Goal: Navigation & Orientation: Find specific page/section

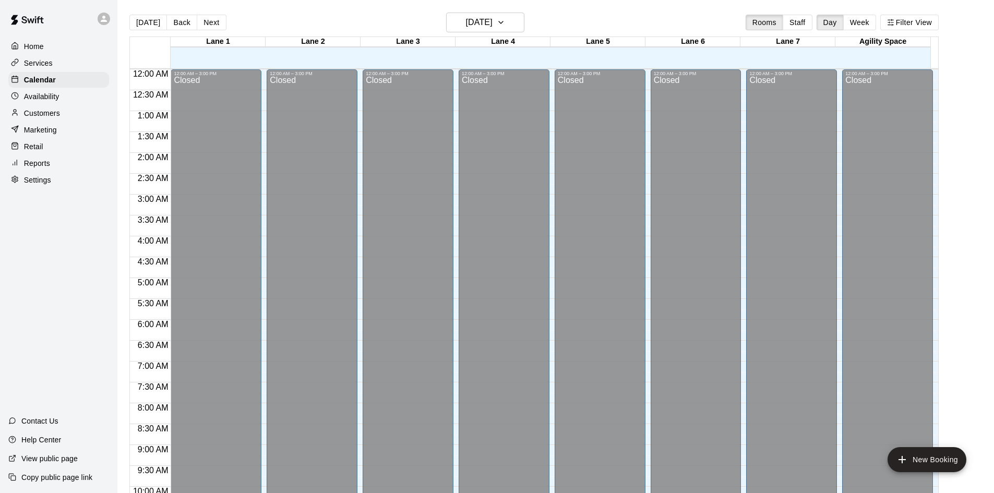
scroll to position [517, 0]
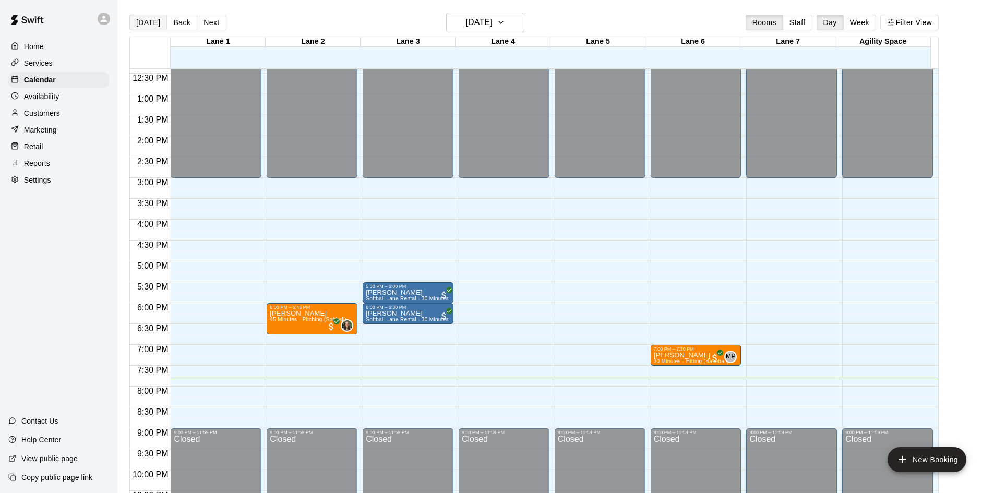
click at [146, 24] on button "[DATE]" at bounding box center [148, 23] width 38 height 16
click at [51, 72] on div "Home Services Calendar Availability Customers Marketing Retail Reports Settings" at bounding box center [58, 113] width 117 height 151
click at [505, 19] on icon "button" at bounding box center [501, 22] width 8 height 13
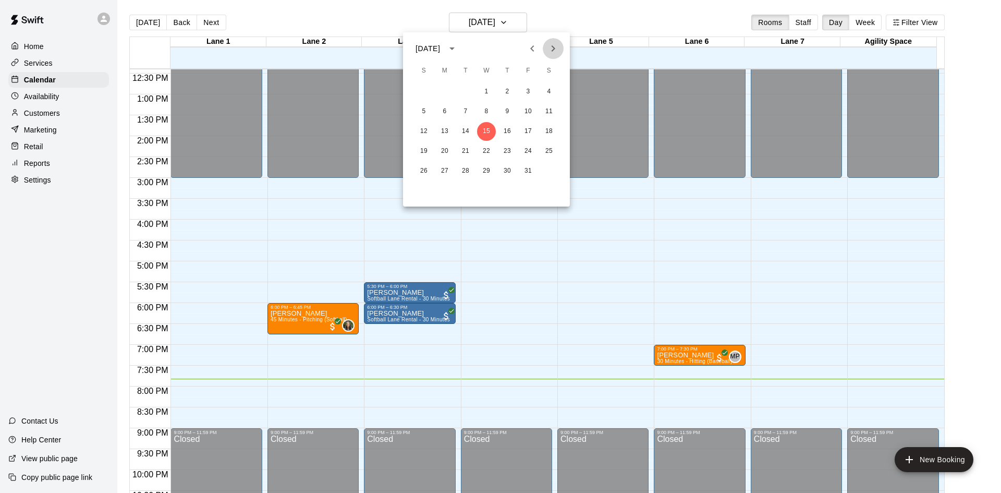
click at [551, 42] on button "Next month" at bounding box center [553, 48] width 21 height 21
click at [489, 151] on button "25" at bounding box center [486, 151] width 19 height 19
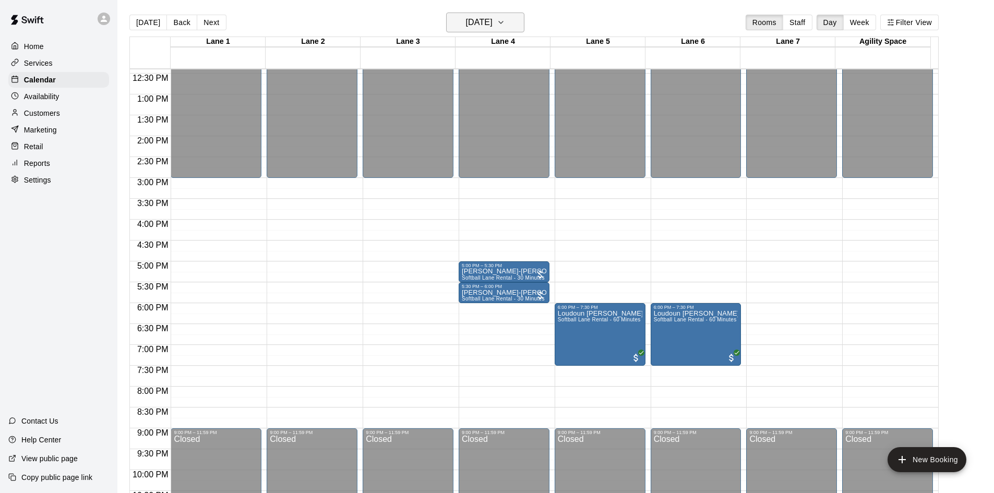
click at [505, 24] on icon "button" at bounding box center [501, 22] width 8 height 13
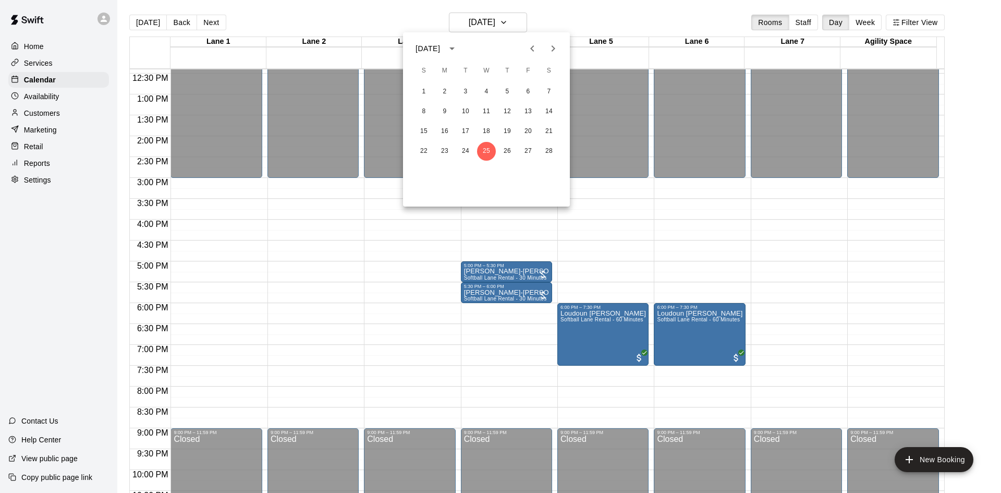
click at [532, 51] on icon "Previous month" at bounding box center [532, 48] width 13 height 13
click at [527, 44] on icon "Previous month" at bounding box center [532, 48] width 13 height 13
click at [423, 113] on button "7" at bounding box center [424, 111] width 19 height 19
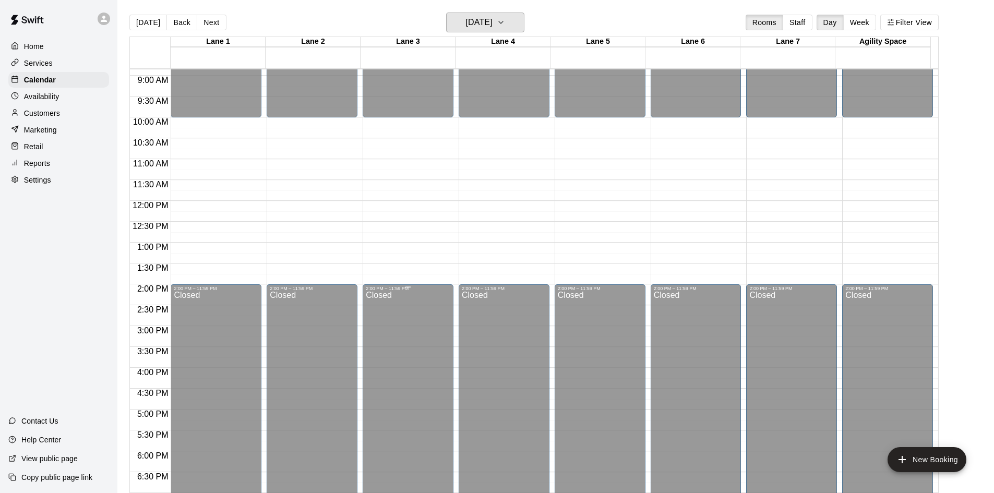
scroll to position [358, 0]
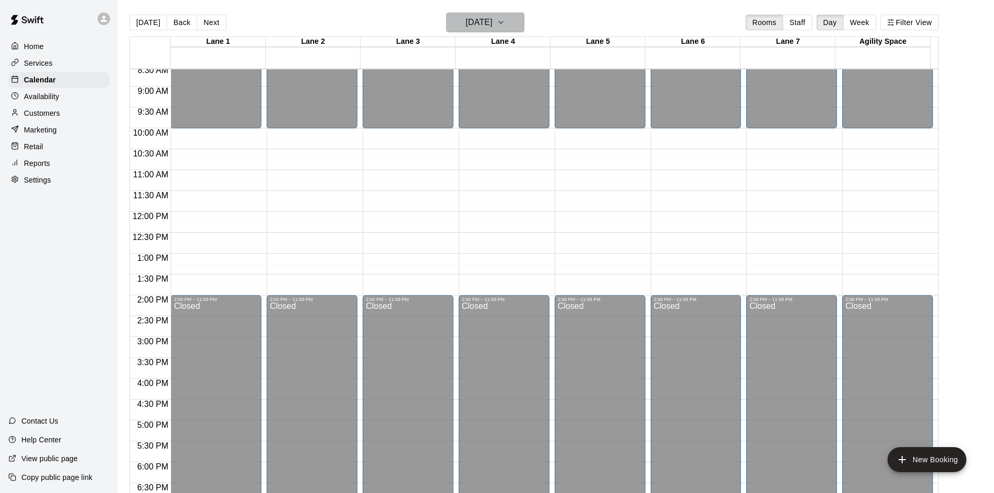
click at [505, 25] on icon "button" at bounding box center [501, 22] width 8 height 13
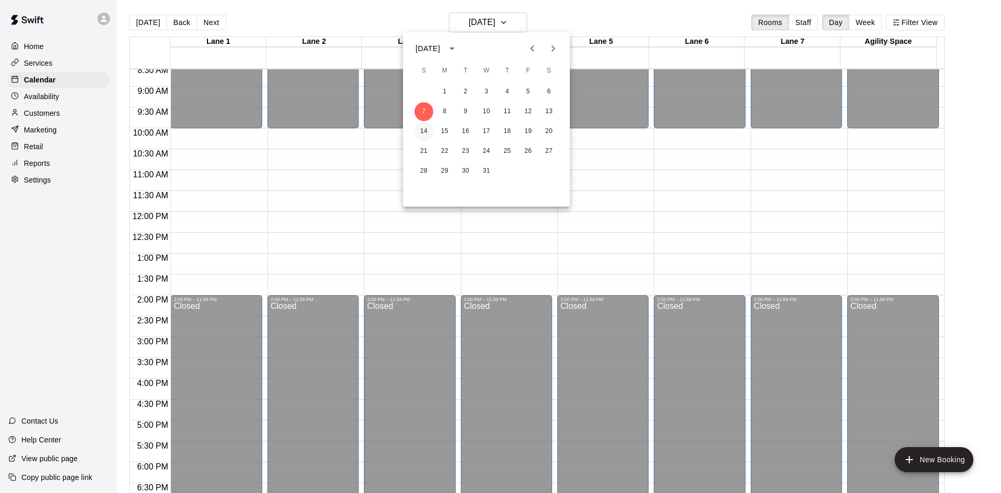
click at [421, 130] on button "14" at bounding box center [424, 131] width 19 height 19
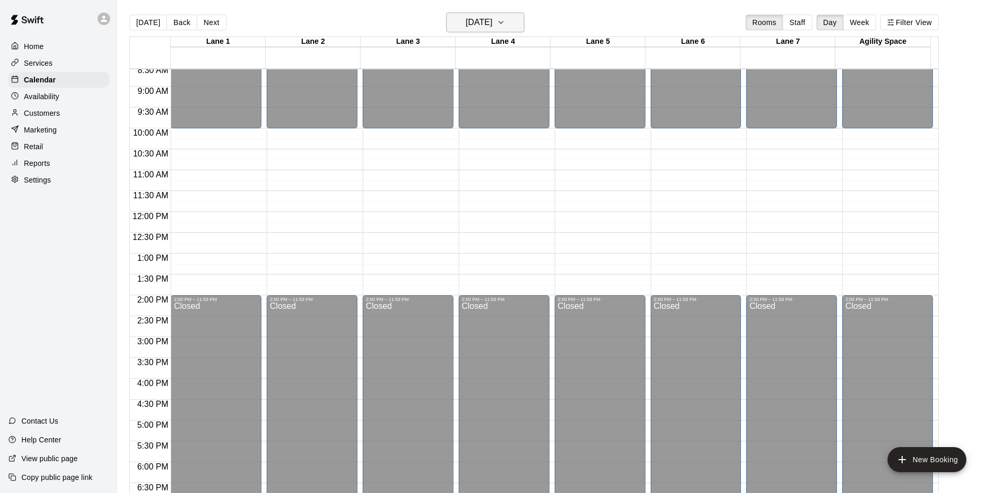
click at [505, 23] on icon "button" at bounding box center [501, 22] width 8 height 13
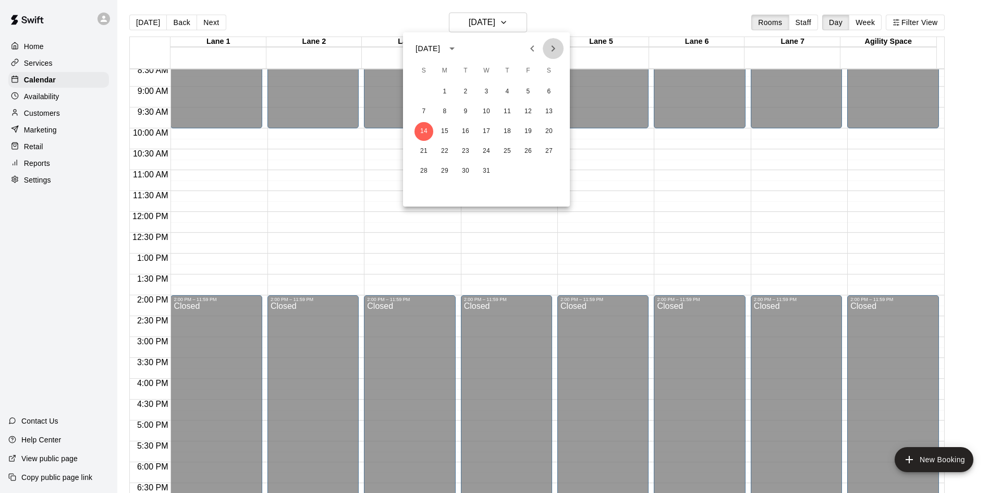
click at [549, 51] on icon "Next month" at bounding box center [553, 48] width 13 height 13
click at [428, 115] on button "4" at bounding box center [424, 111] width 19 height 19
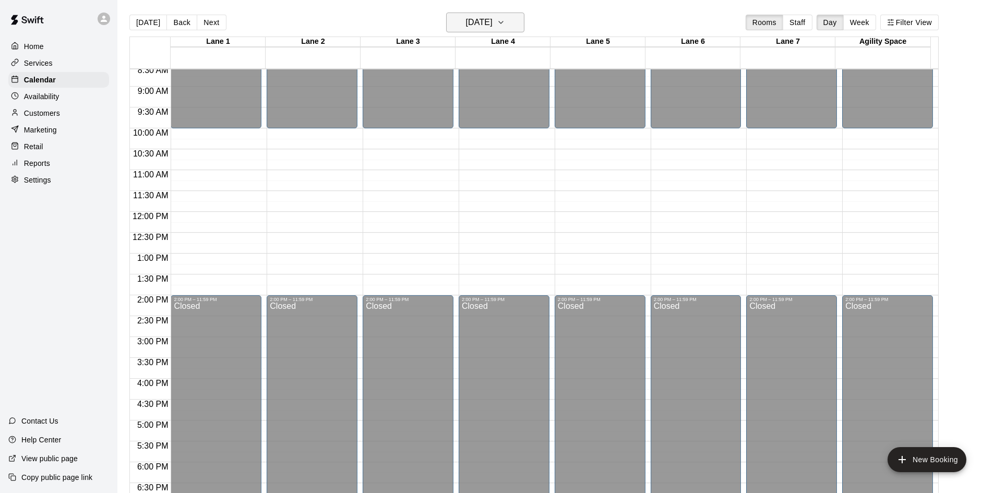
click at [522, 23] on button "[DATE]" at bounding box center [485, 23] width 78 height 20
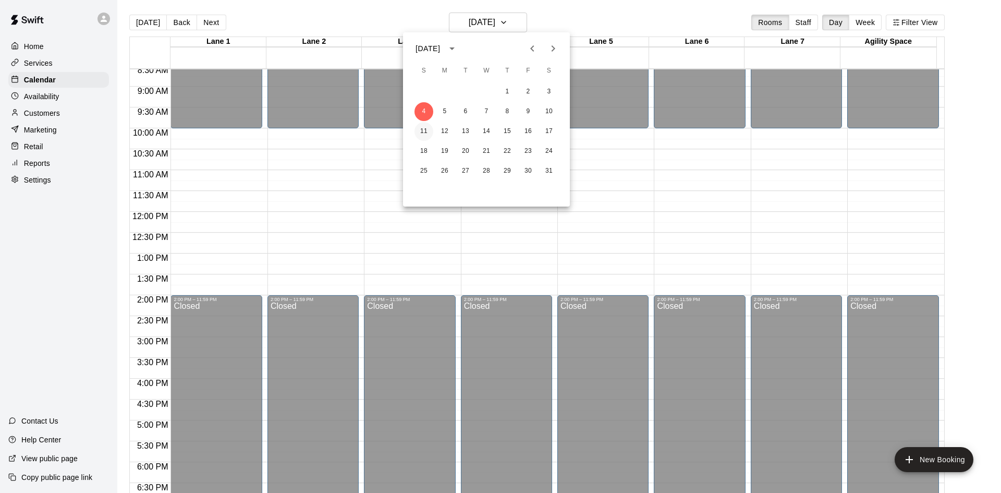
click at [430, 131] on button "11" at bounding box center [424, 131] width 19 height 19
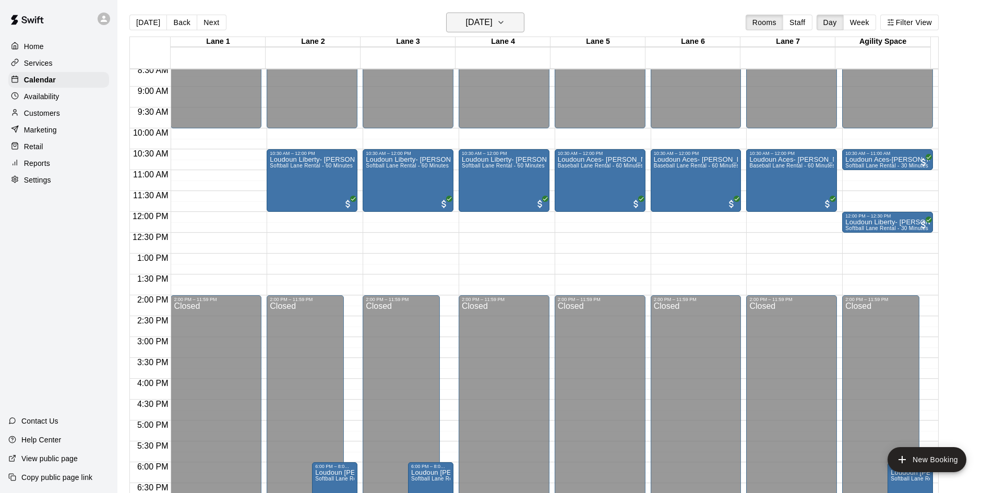
click at [521, 27] on button "[DATE]" at bounding box center [485, 23] width 78 height 20
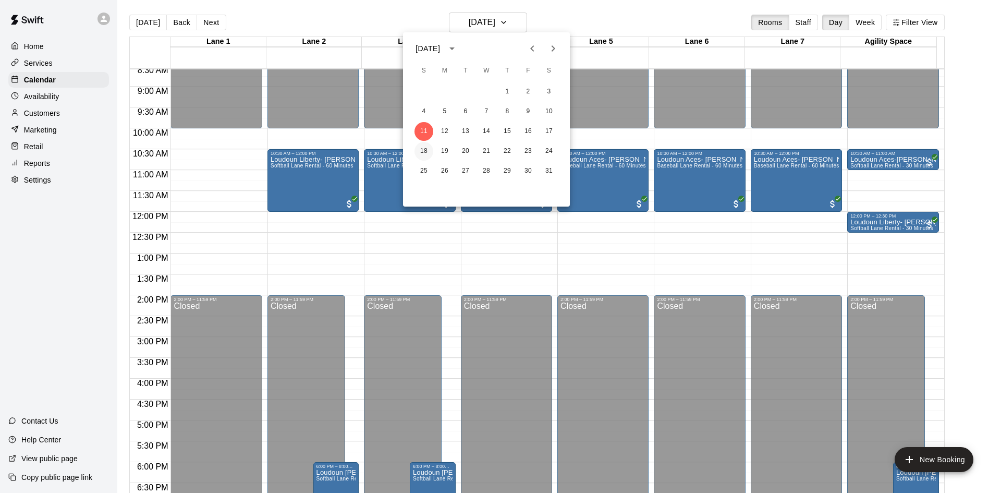
click at [425, 150] on button "18" at bounding box center [424, 151] width 19 height 19
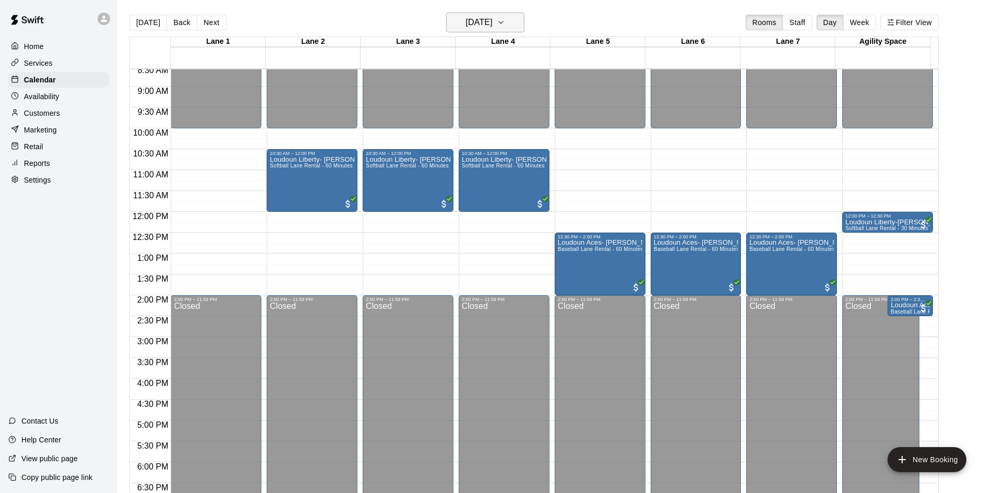
click at [505, 25] on icon "button" at bounding box center [501, 22] width 8 height 13
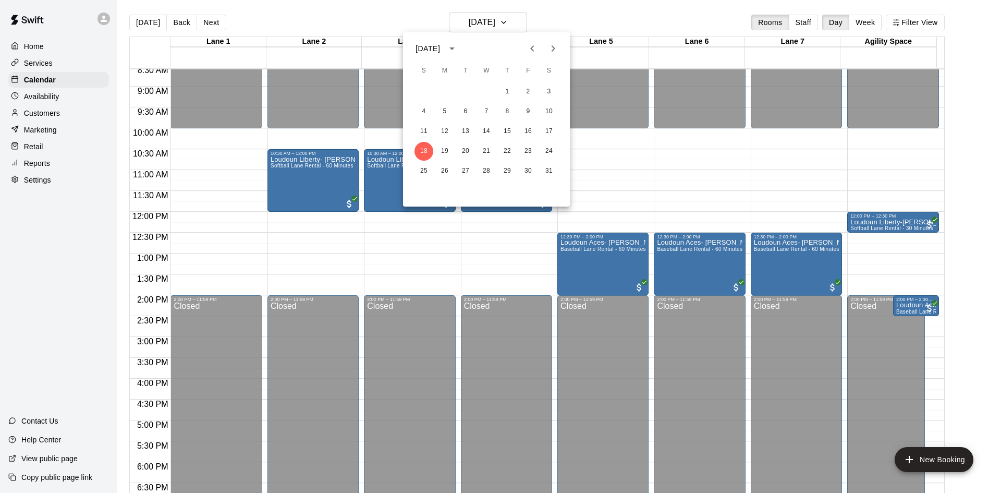
click at [562, 52] on button "Next month" at bounding box center [553, 48] width 21 height 21
click at [426, 91] on button "1" at bounding box center [424, 91] width 19 height 19
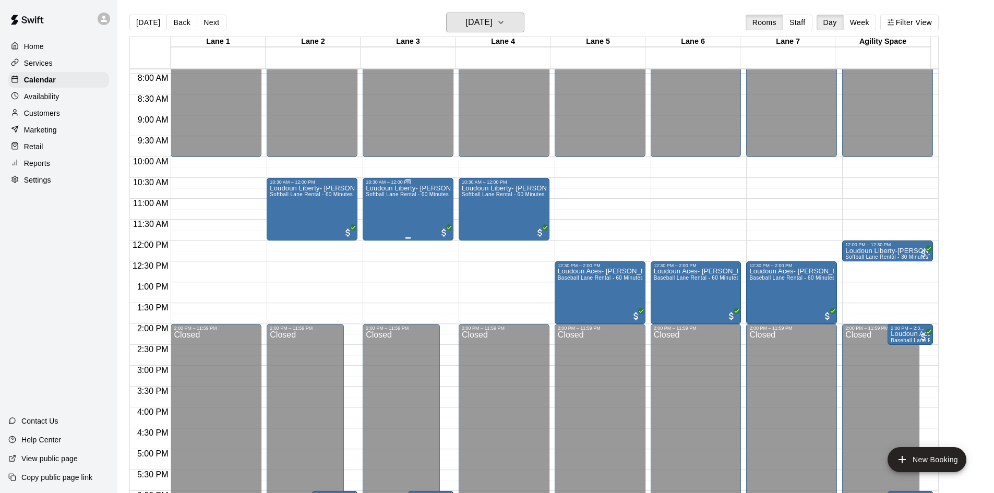
scroll to position [306, 0]
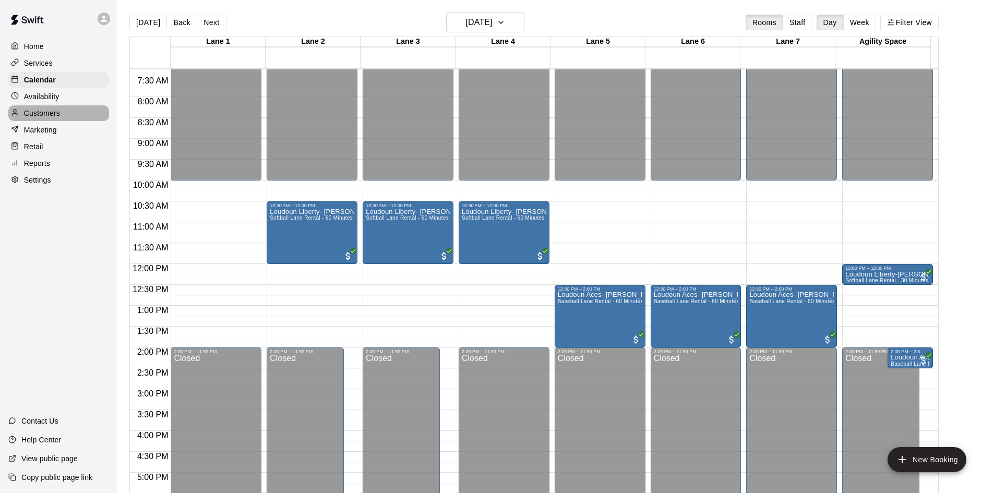
click at [88, 117] on div "Customers" at bounding box center [58, 113] width 101 height 16
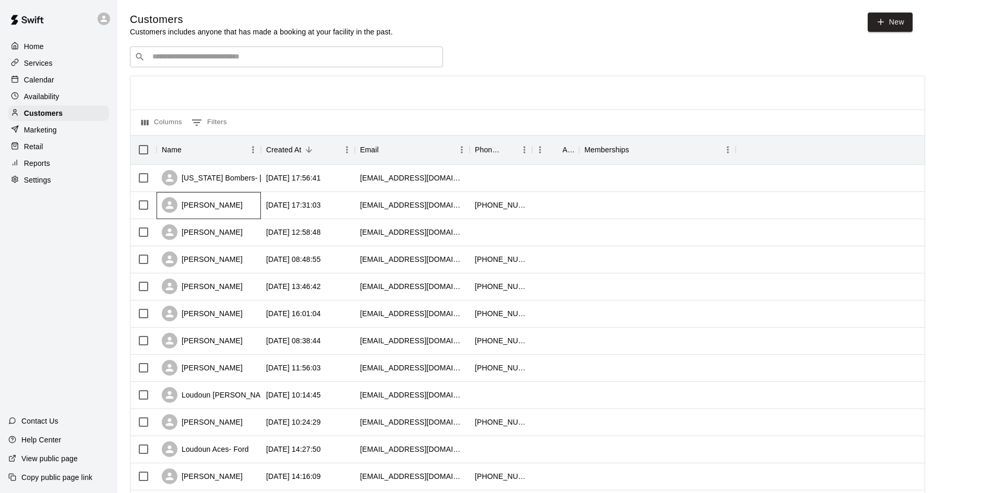
click at [235, 204] on div "[PERSON_NAME]" at bounding box center [208, 205] width 104 height 27
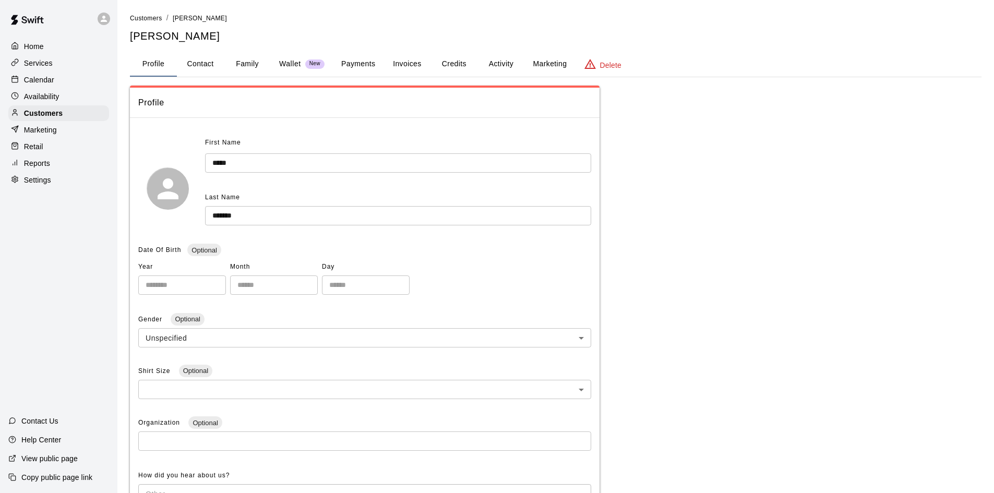
click at [248, 63] on button "Family" at bounding box center [247, 64] width 47 height 25
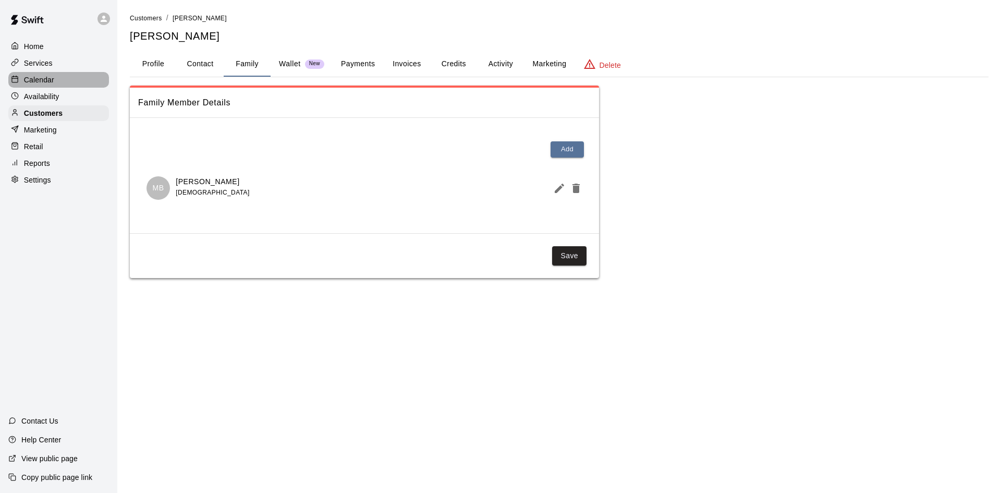
click at [53, 83] on p "Calendar" at bounding box center [39, 80] width 30 height 10
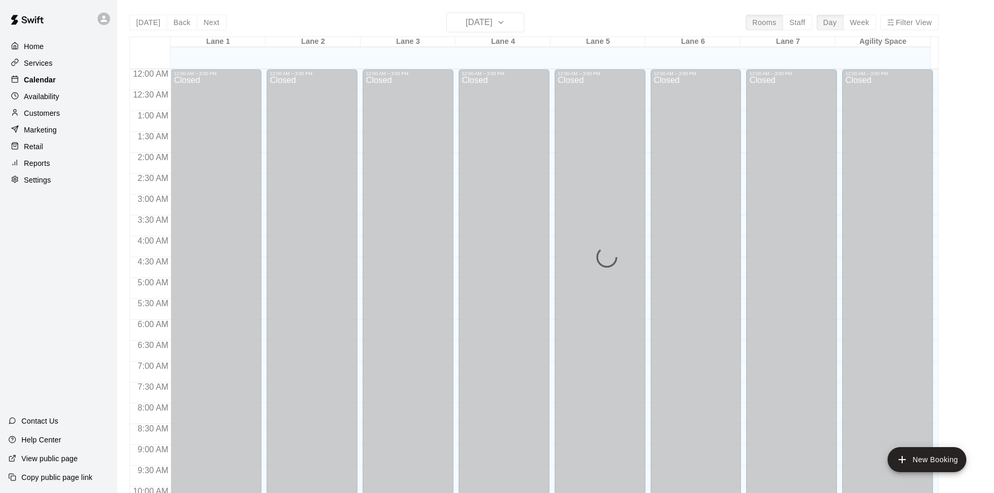
scroll to position [535, 0]
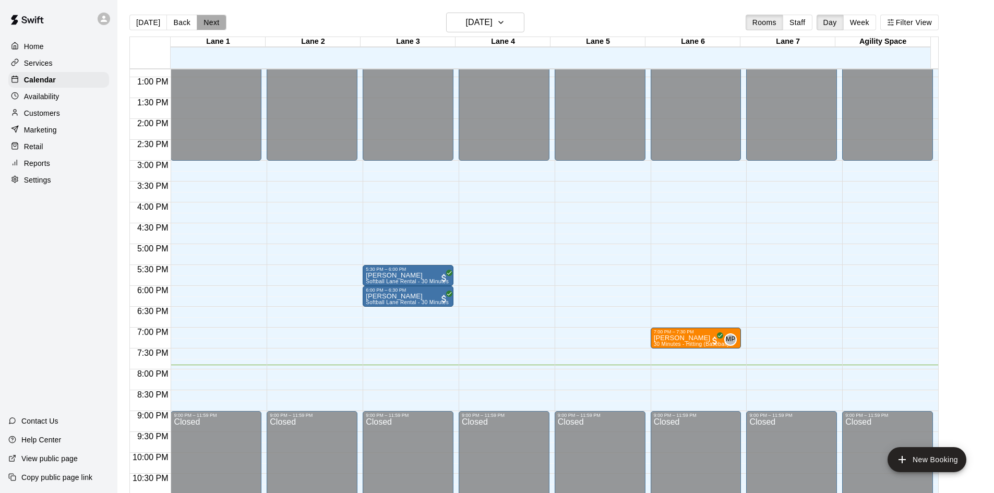
click at [210, 22] on button "Next" at bounding box center [211, 23] width 29 height 16
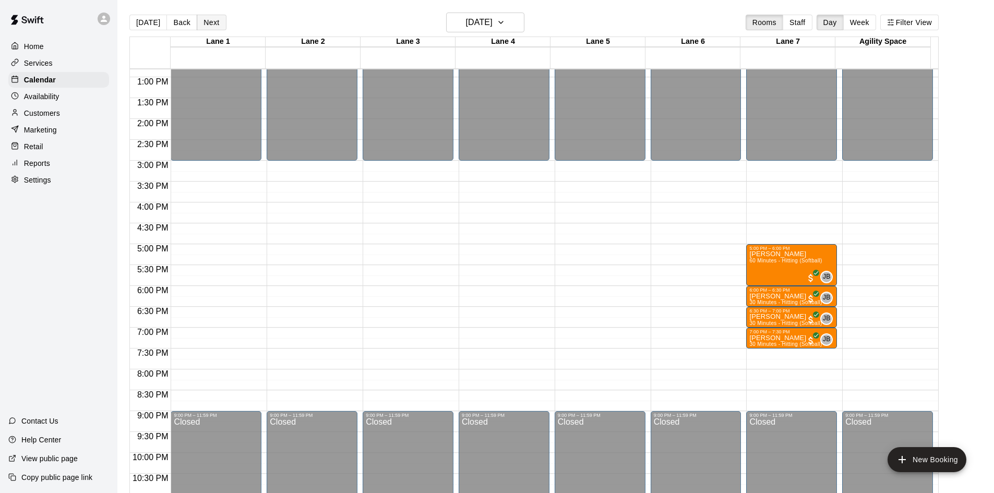
click at [215, 23] on button "Next" at bounding box center [211, 23] width 29 height 16
